Goal: Transaction & Acquisition: Purchase product/service

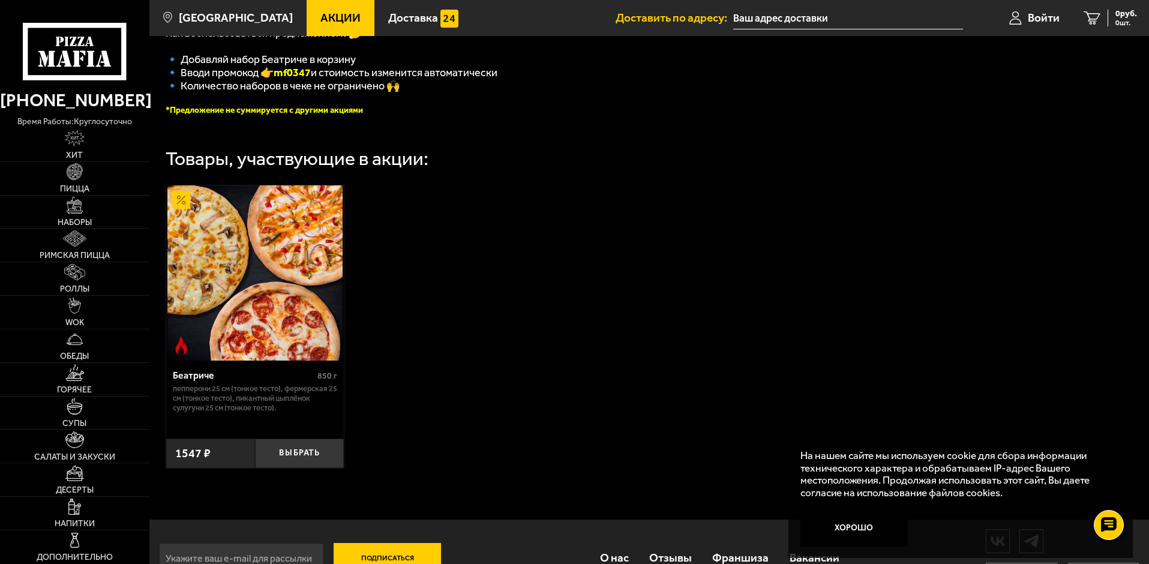
scroll to position [350, 0]
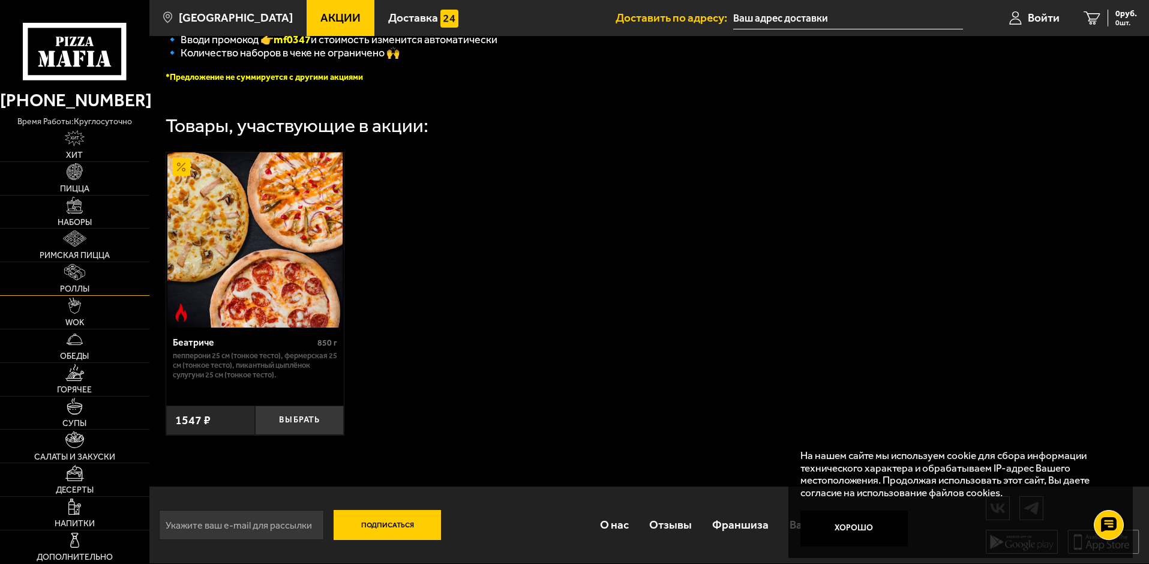
click at [74, 278] on img at bounding box center [75, 272] width 22 height 16
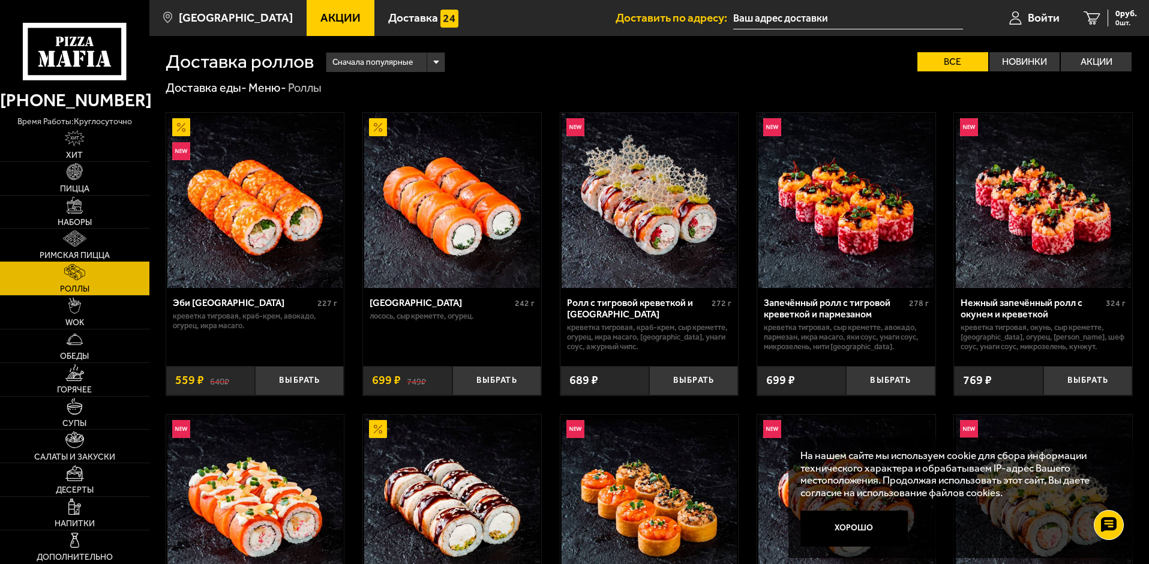
click at [59, 253] on span "Римская пицца" at bounding box center [75, 255] width 70 height 8
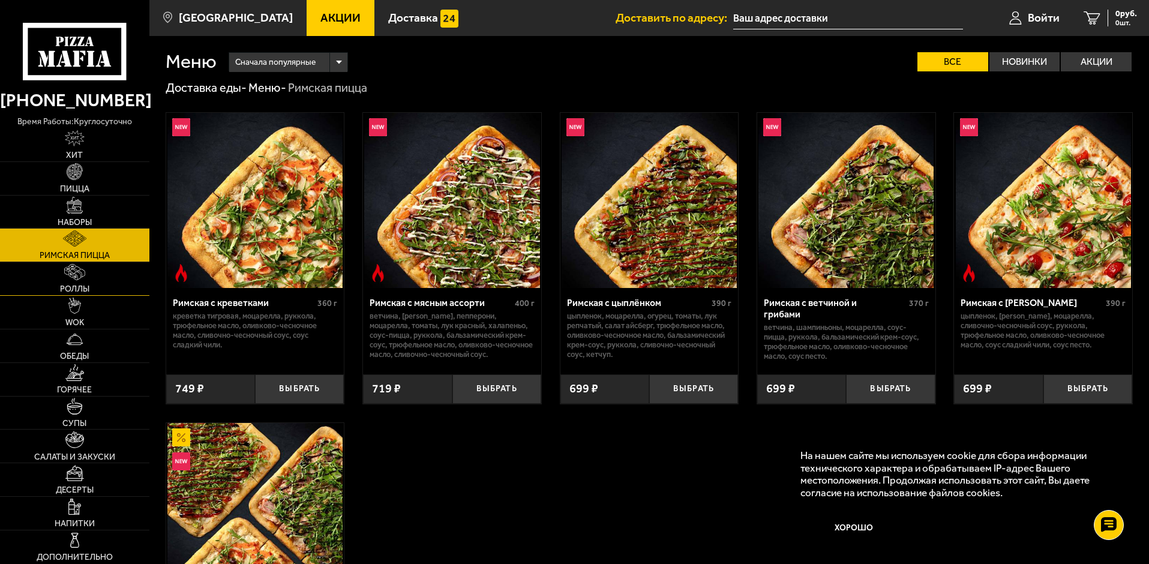
click at [76, 268] on img at bounding box center [75, 272] width 22 height 16
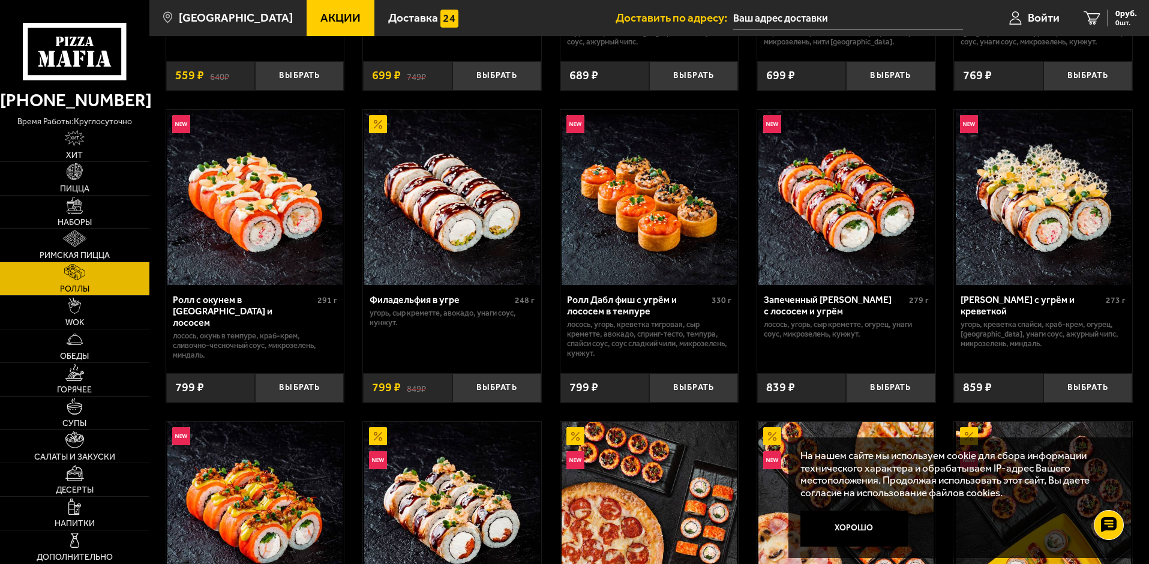
scroll to position [300, 0]
